Goal: Information Seeking & Learning: Learn about a topic

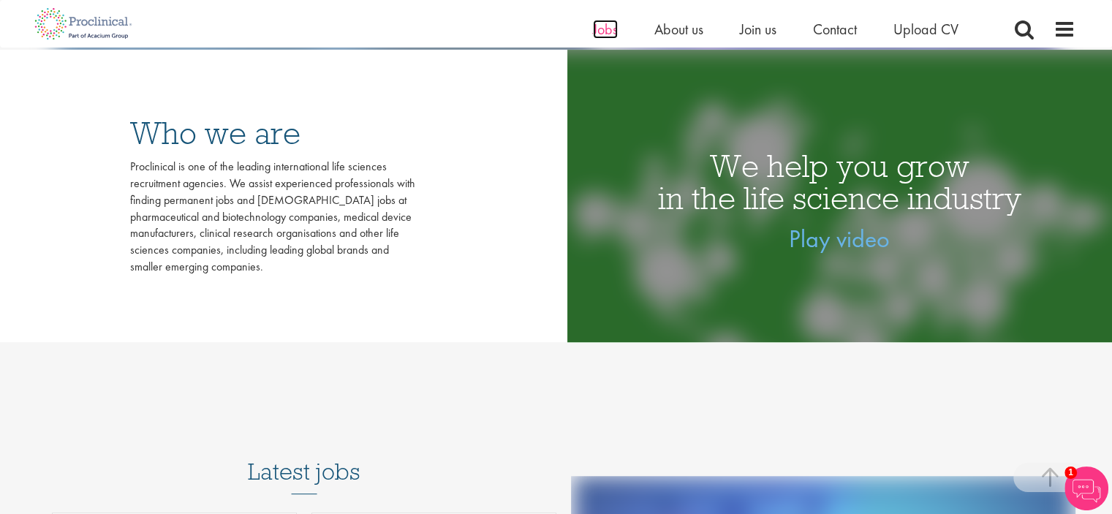
click at [611, 29] on span "Jobs" at bounding box center [605, 29] width 25 height 19
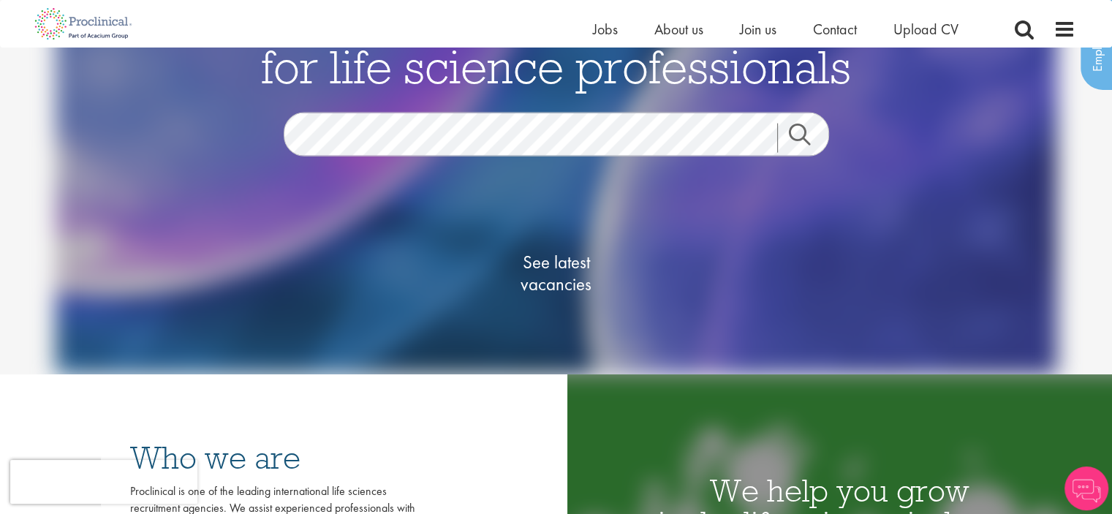
scroll to position [66, 0]
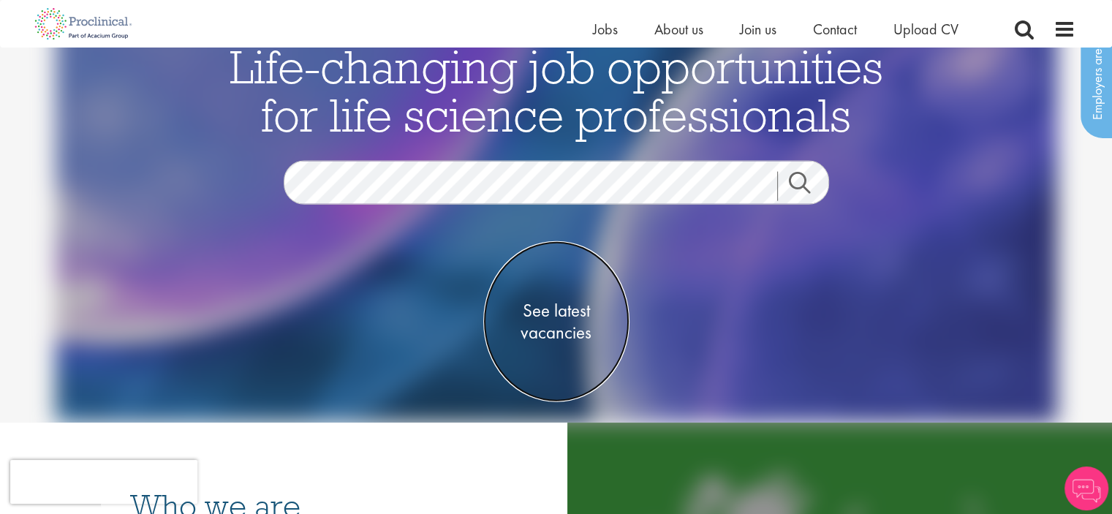
click at [562, 322] on span "See latest vacancies" at bounding box center [556, 321] width 146 height 44
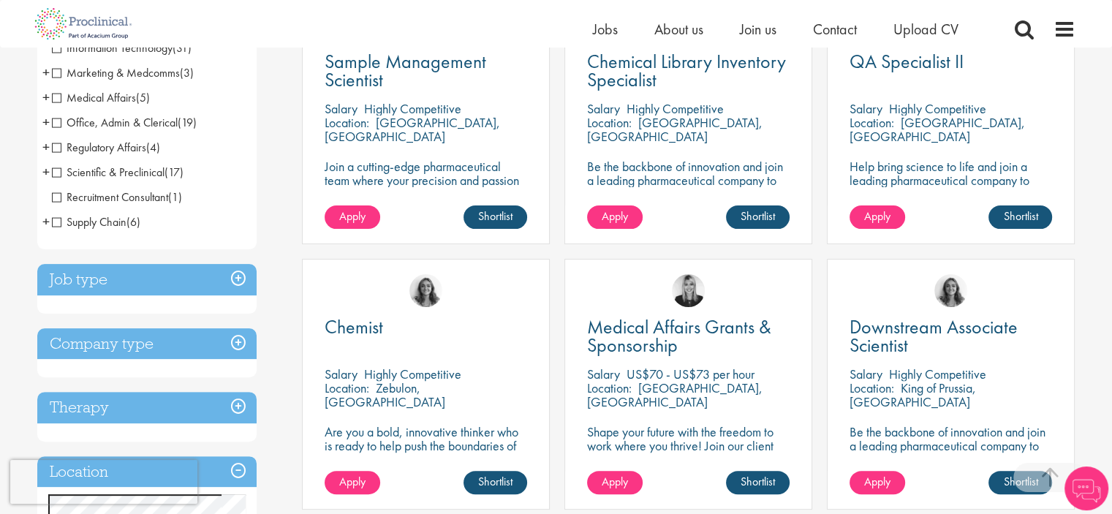
scroll to position [342, 0]
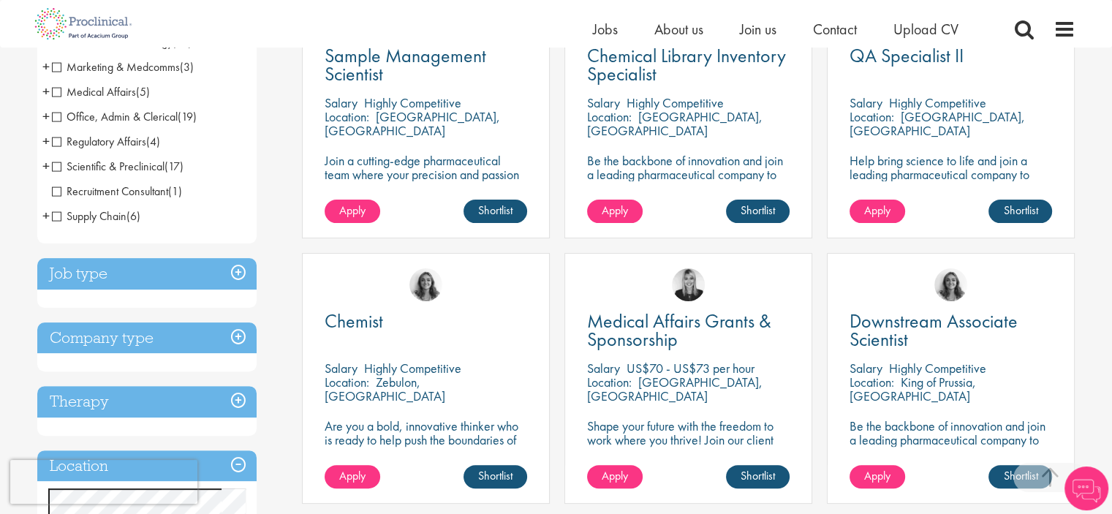
click at [169, 284] on h3 "Job type" at bounding box center [146, 273] width 219 height 31
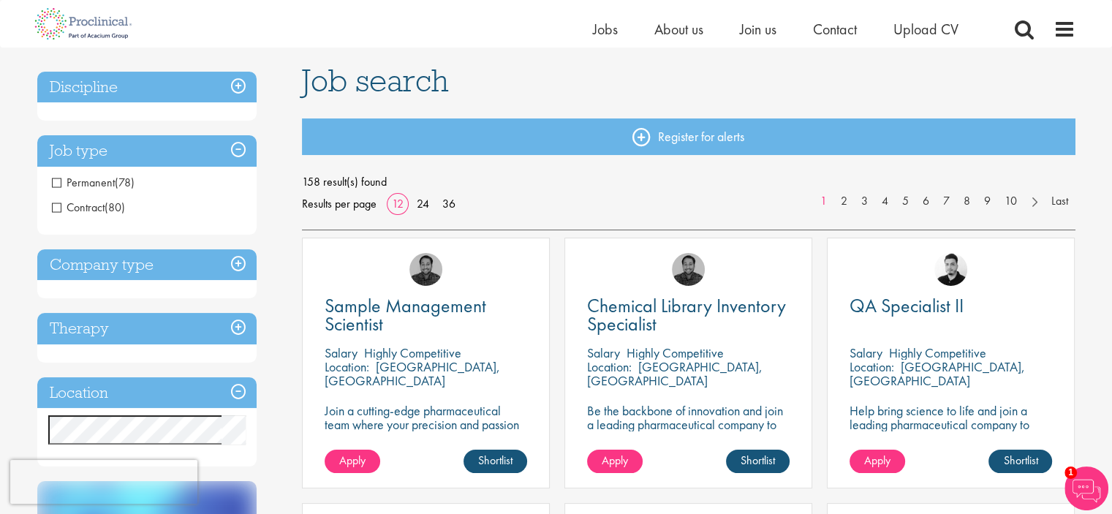
scroll to position [91, 0]
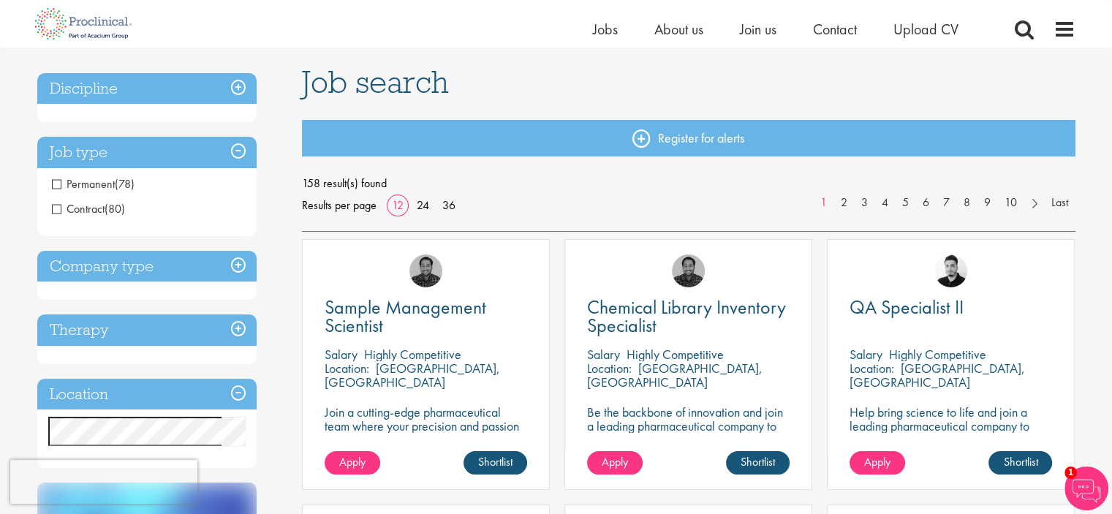
click at [56, 185] on span "Permanent" at bounding box center [83, 183] width 63 height 15
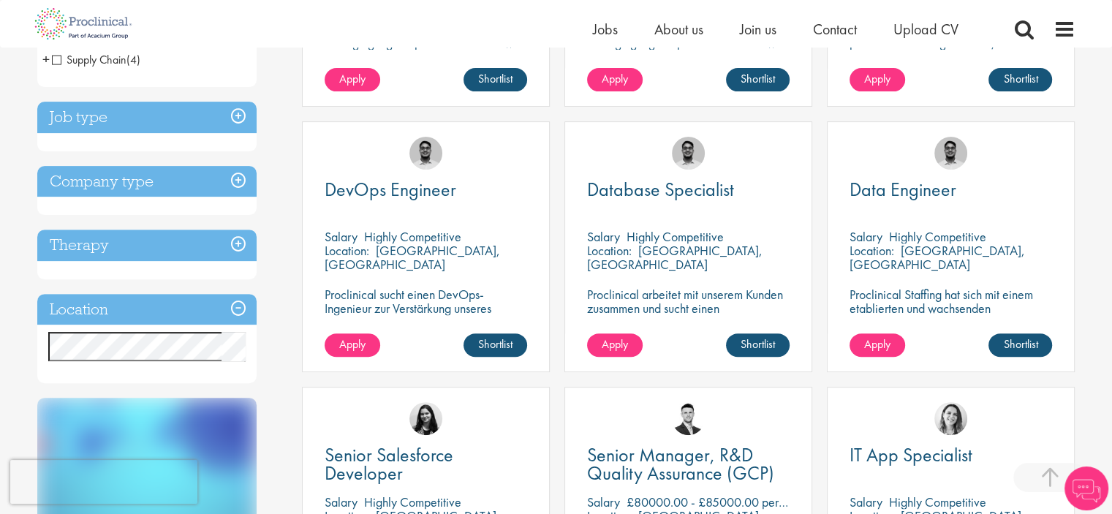
scroll to position [476, 0]
